Goal: Check status: Check status

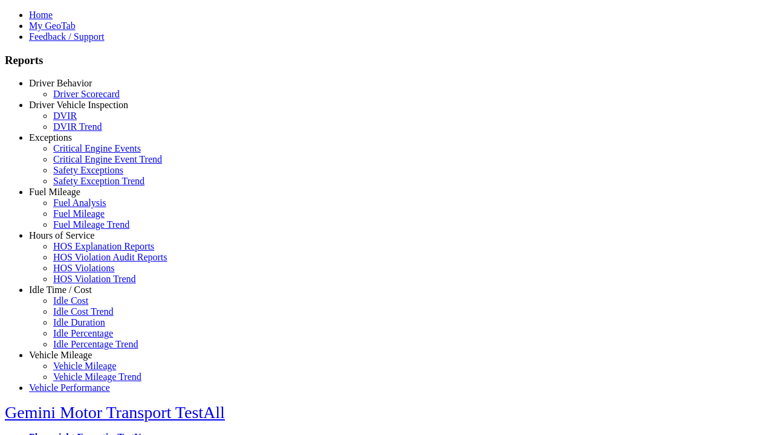
click at [70, 350] on link "Vehicle Mileage" at bounding box center [60, 355] width 63 height 10
click at [79, 372] on link "Vehicle Mileage Trend" at bounding box center [97, 377] width 88 height 10
select select "**********"
type input "**********"
